Goal: Obtain resource: Obtain resource

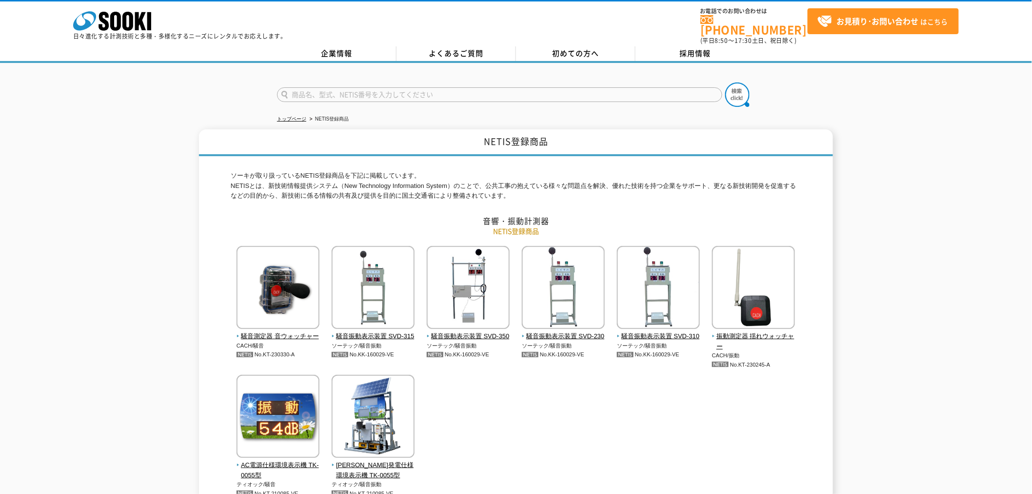
click at [399, 94] on input "text" at bounding box center [499, 94] width 445 height 15
type input "LL32"
click at [725, 82] on button at bounding box center [737, 94] width 24 height 24
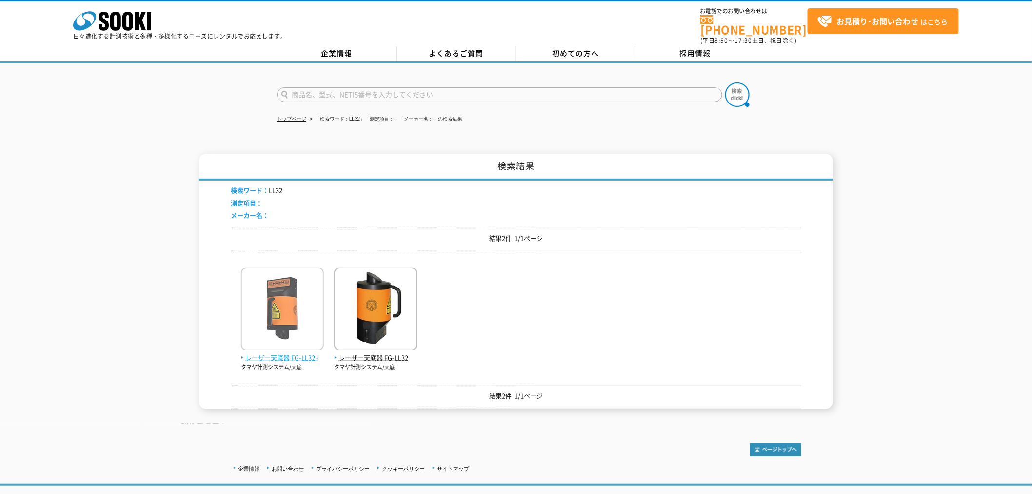
click at [300, 353] on span "レーザー天底器 FG-LL32+" at bounding box center [282, 358] width 83 height 10
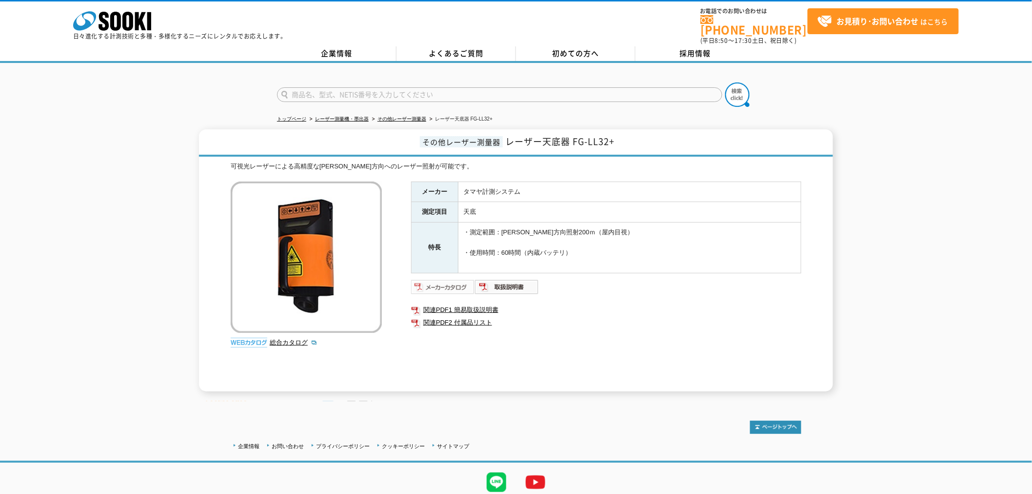
click at [443, 280] on img at bounding box center [443, 287] width 64 height 16
click at [499, 303] on link "関連PDF1 簡易取扱説明書" at bounding box center [606, 309] width 390 height 13
drag, startPoint x: 44, startPoint y: 255, endPoint x: 40, endPoint y: 241, distance: 13.7
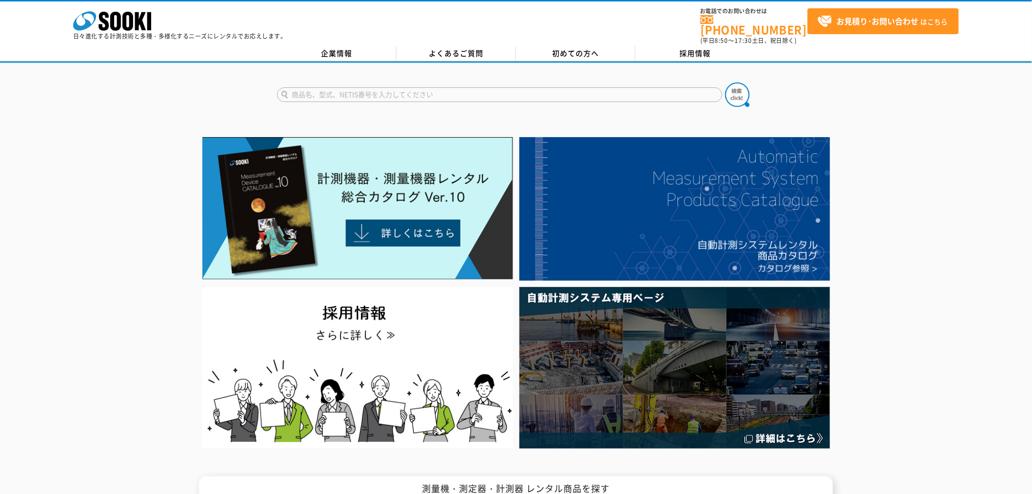
click at [405, 94] on input "text" at bounding box center [499, 94] width 445 height 15
type input "商品名、型式、NETIS番号を入力してください"
click at [400, 87] on input "text" at bounding box center [499, 94] width 445 height 15
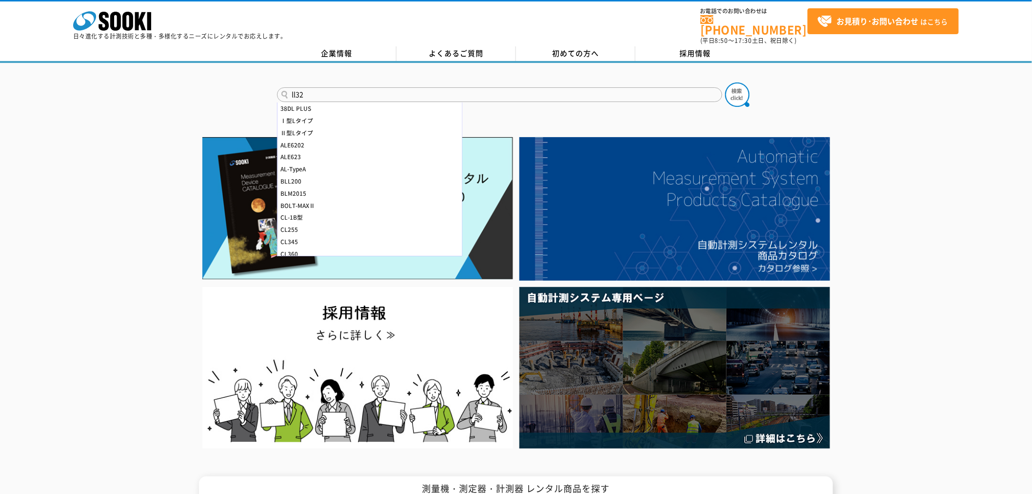
type input "LL32"
